Goal: Task Accomplishment & Management: Manage account settings

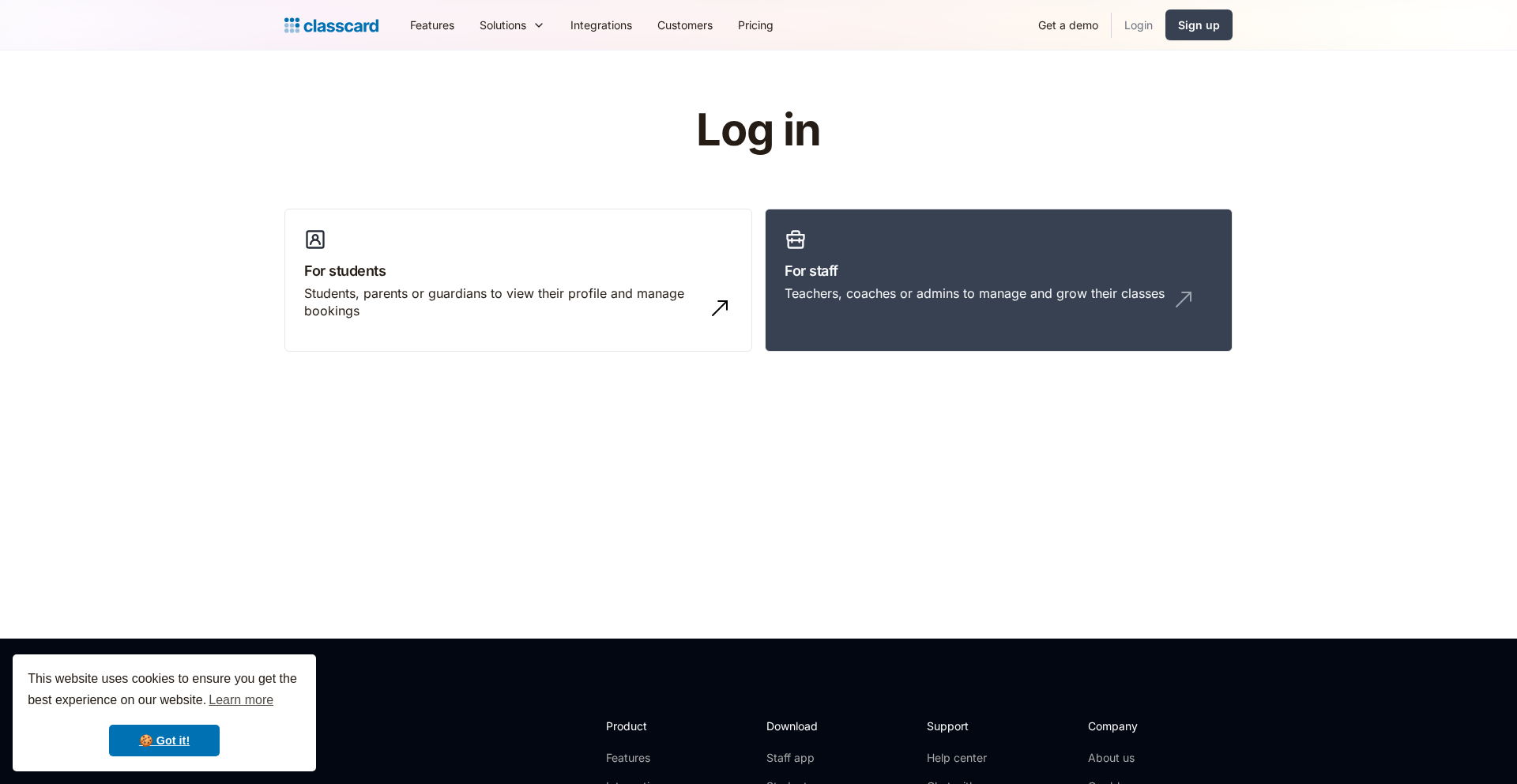
click at [1133, 13] on link "Login" at bounding box center [1138, 25] width 54 height 36
click at [832, 258] on link "For staff Teachers, coaches or admins to manage and grow their classes" at bounding box center [998, 280] width 468 height 144
